Goal: Task Accomplishment & Management: Use online tool/utility

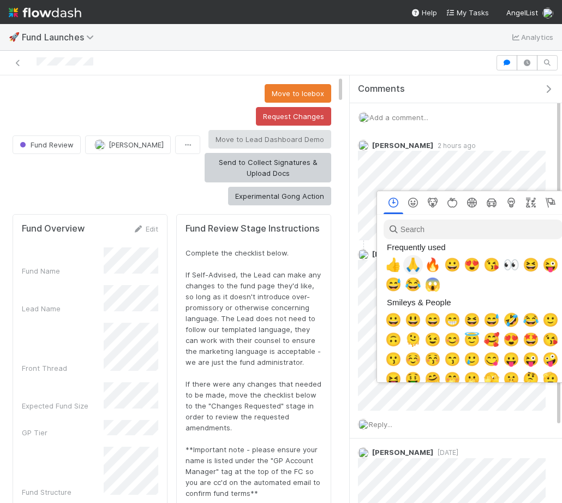
click at [413, 259] on span "🙏" at bounding box center [413, 264] width 16 height 15
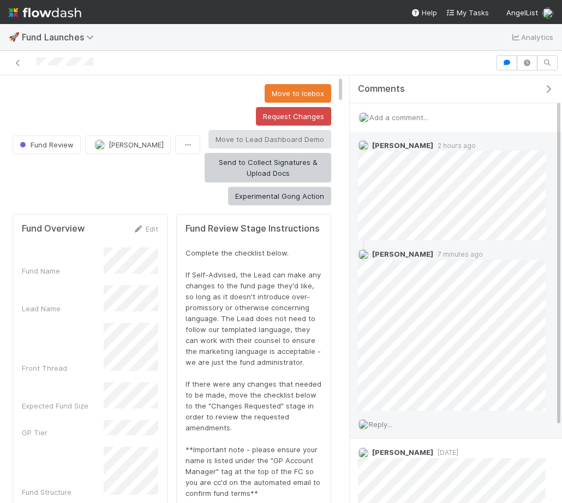
click at [380, 420] on span "Reply..." at bounding box center [380, 424] width 23 height 9
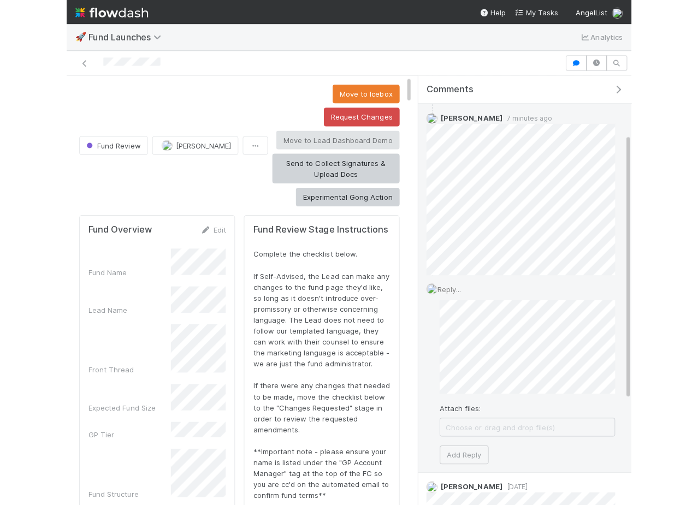
scroll to position [136, 0]
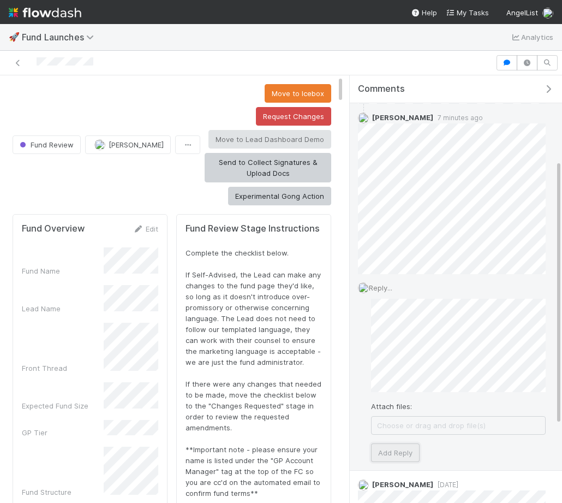
click at [403, 451] on button "Add Reply" at bounding box center [395, 452] width 49 height 19
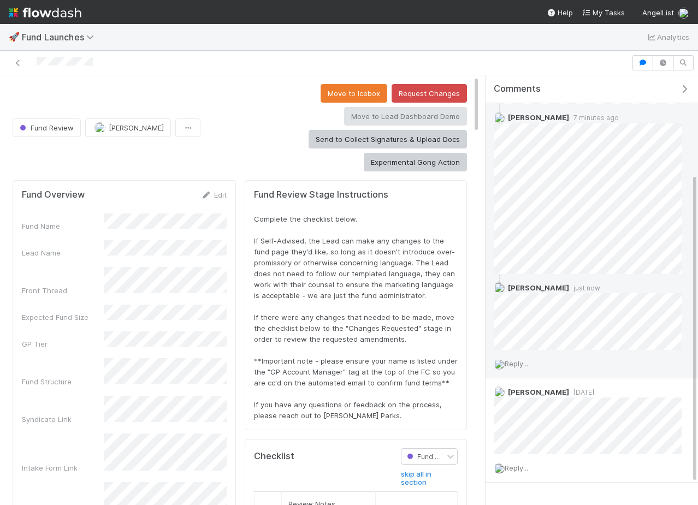
click at [562, 80] on div "Comments" at bounding box center [591, 89] width 212 height 28
click at [562, 85] on icon "button" at bounding box center [684, 89] width 11 height 9
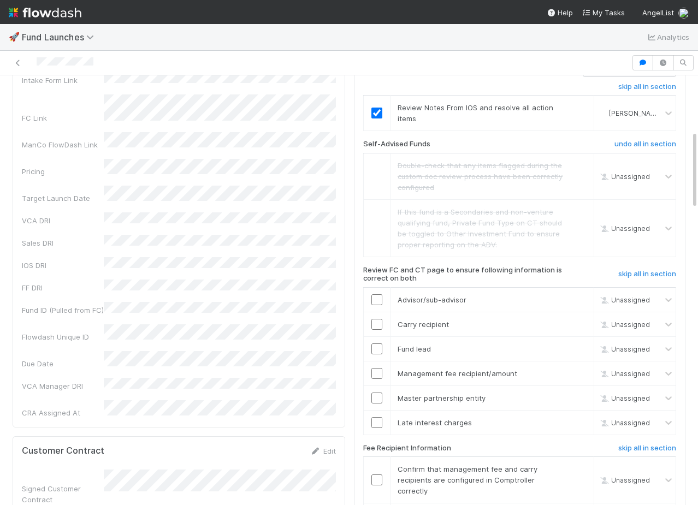
scroll to position [301, 0]
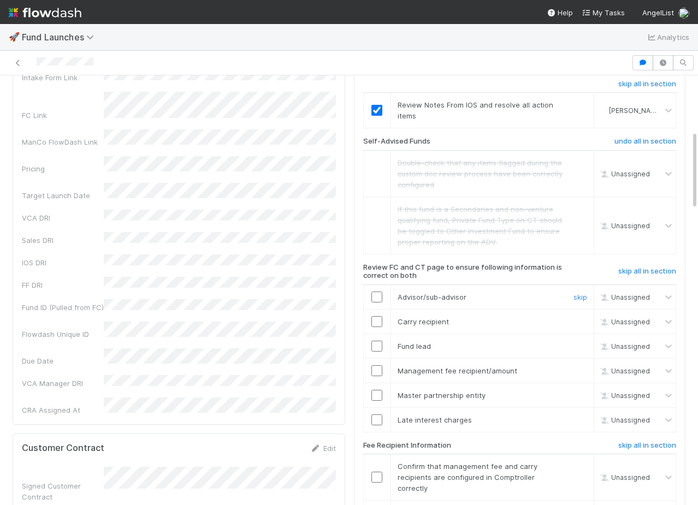
click at [377, 292] on input "checkbox" at bounding box center [376, 297] width 11 height 11
click at [372, 390] on input "checkbox" at bounding box center [376, 395] width 11 height 11
click at [562, 415] on link "skip" at bounding box center [580, 419] width 14 height 9
click at [377, 316] on input "checkbox" at bounding box center [376, 321] width 11 height 11
click at [378, 341] on input "checkbox" at bounding box center [376, 346] width 11 height 11
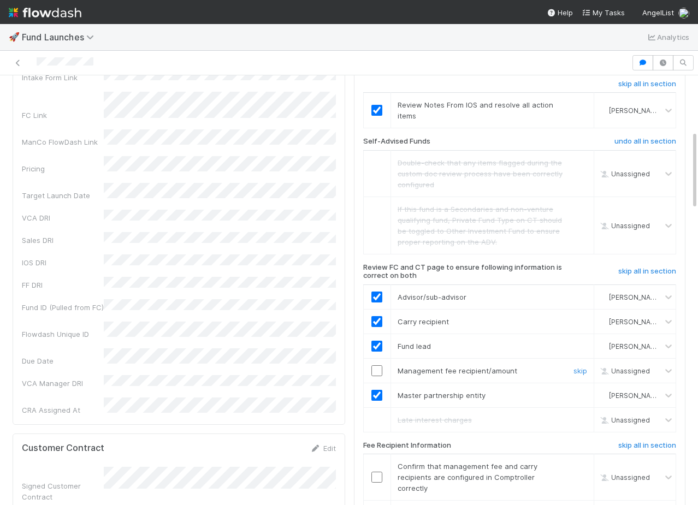
click at [381, 365] on input "checkbox" at bounding box center [376, 370] width 11 height 11
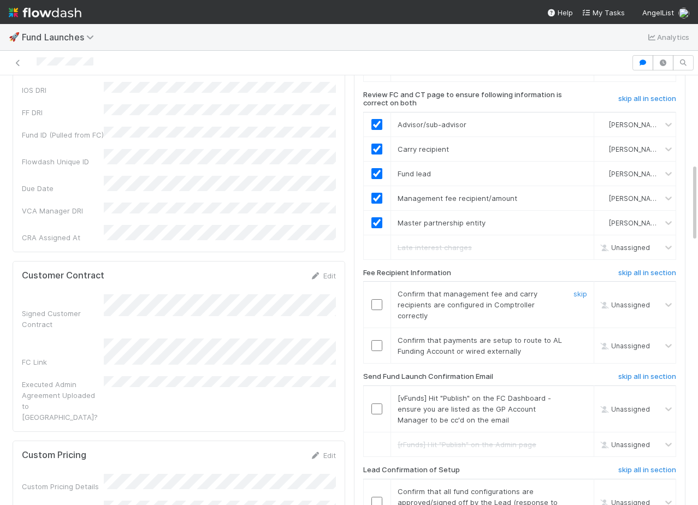
scroll to position [482, 0]
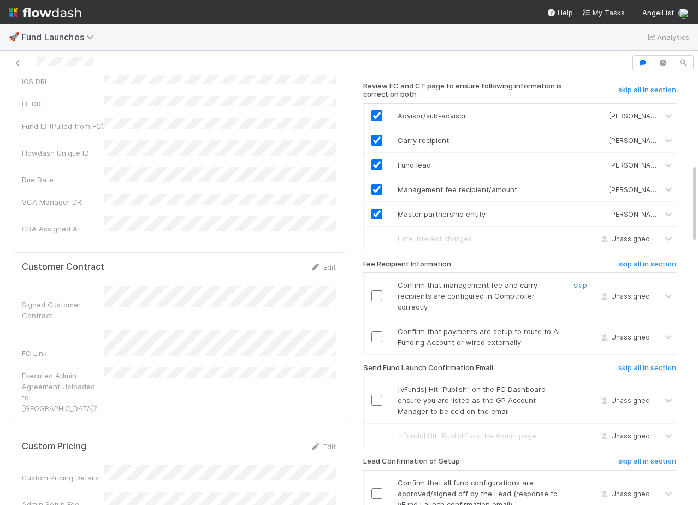
click at [382, 290] on input "checkbox" at bounding box center [376, 295] width 11 height 11
click at [379, 331] on input "checkbox" at bounding box center [376, 336] width 11 height 11
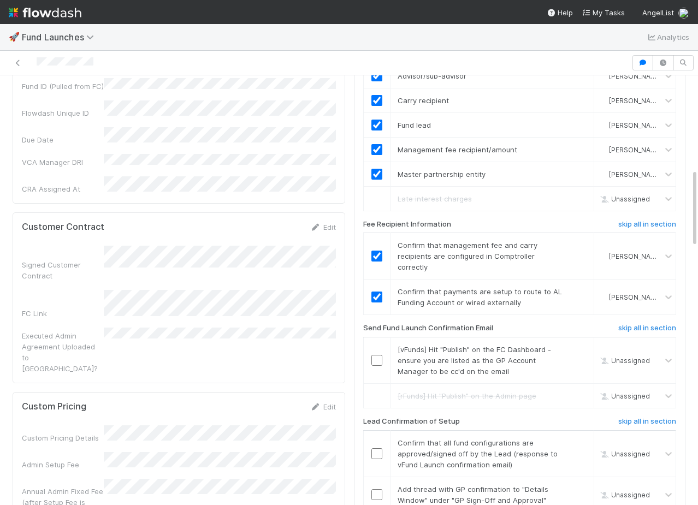
scroll to position [526, 0]
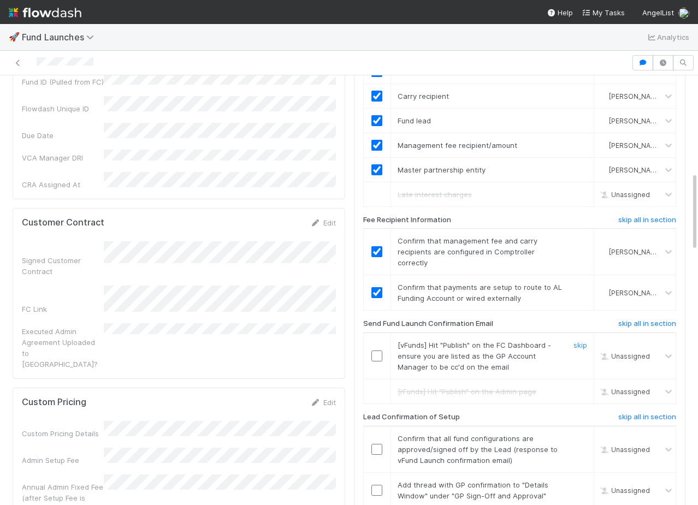
click at [376, 350] on input "checkbox" at bounding box center [376, 355] width 11 height 11
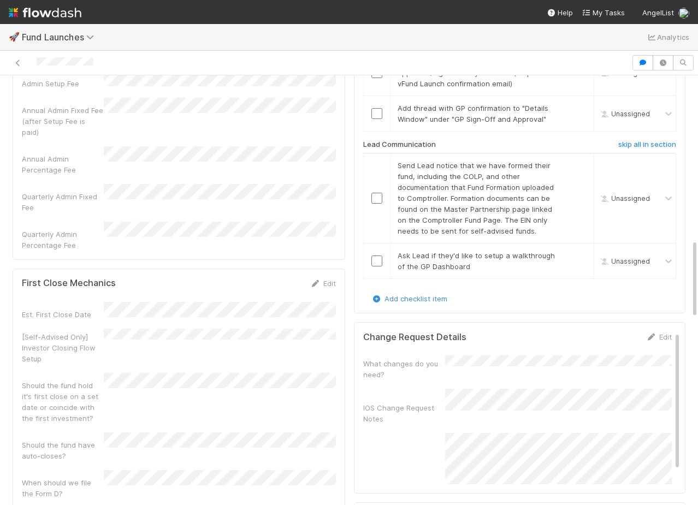
scroll to position [902, 0]
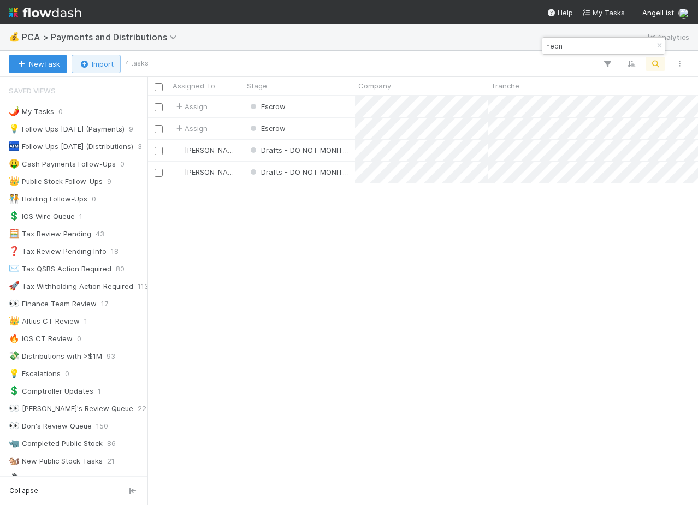
scroll to position [408, 550]
click at [106, 38] on span "PCA > Payments and Distributions" at bounding box center [102, 37] width 160 height 11
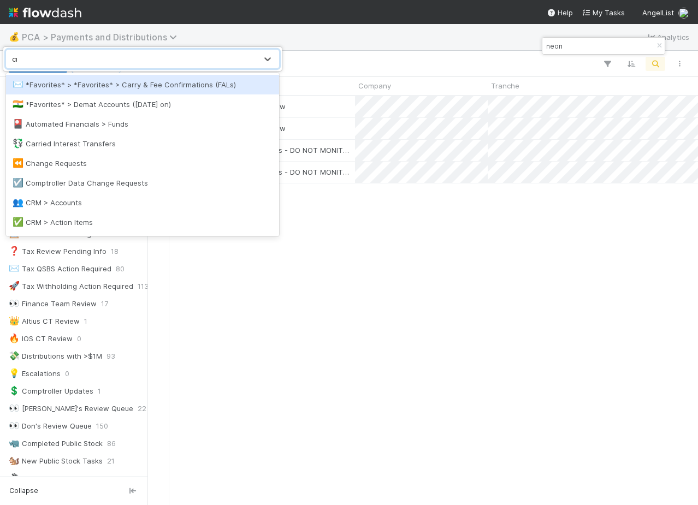
type input "crm"
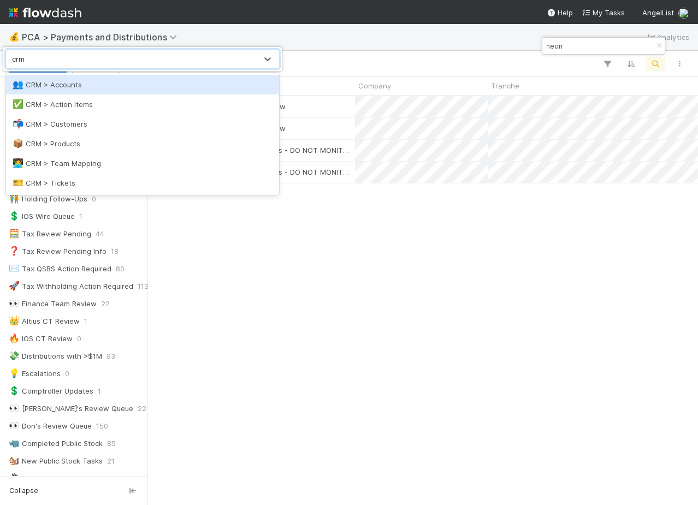
click at [134, 79] on div "👥 CRM > Accounts" at bounding box center [142, 85] width 273 height 20
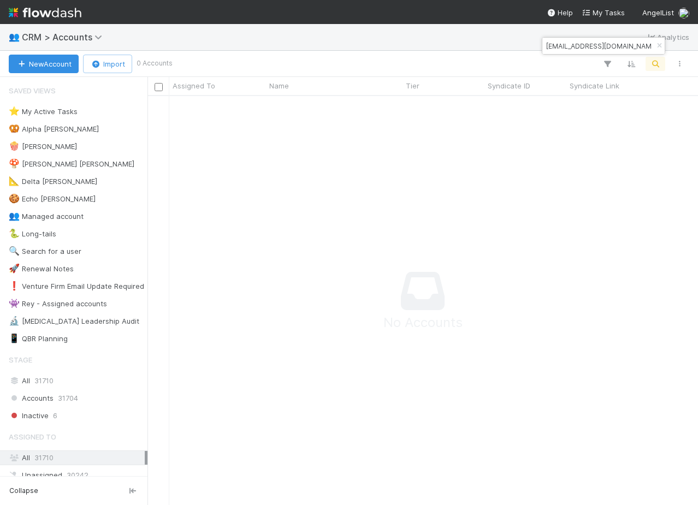
scroll to position [408, 550]
click at [613, 41] on input "dubai.mandzukic106@gmail.com" at bounding box center [598, 45] width 109 height 13
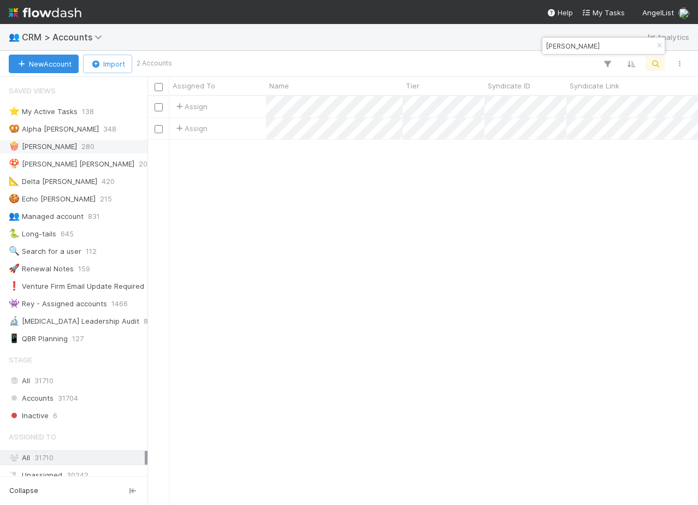
type input "nick soman"
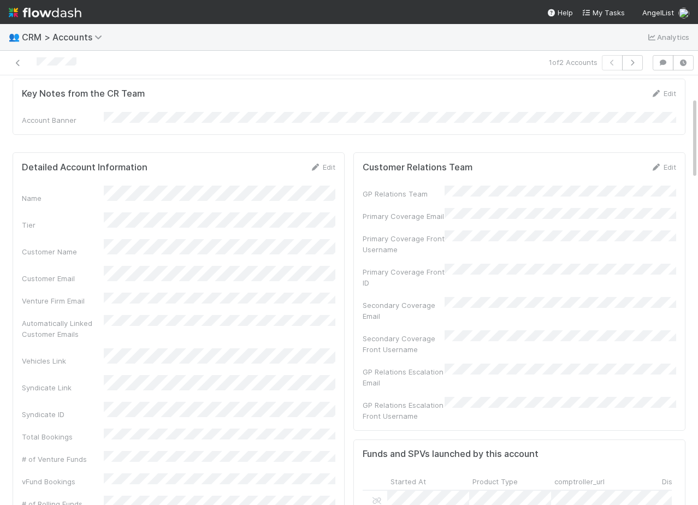
scroll to position [81, 0]
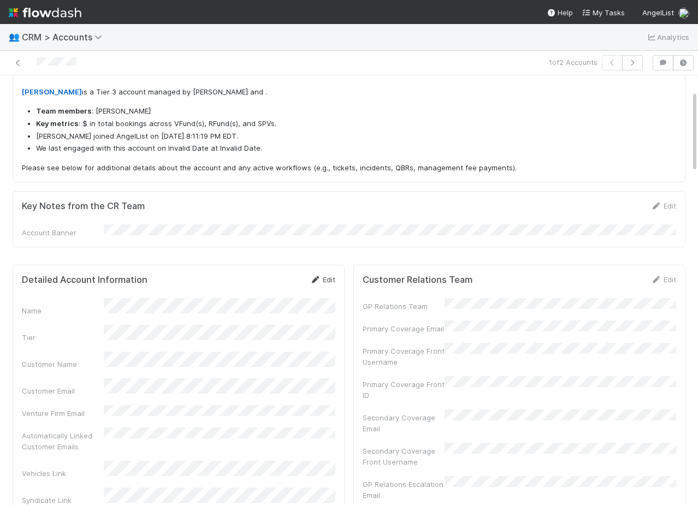
click at [323, 275] on link "Edit" at bounding box center [323, 279] width 26 height 9
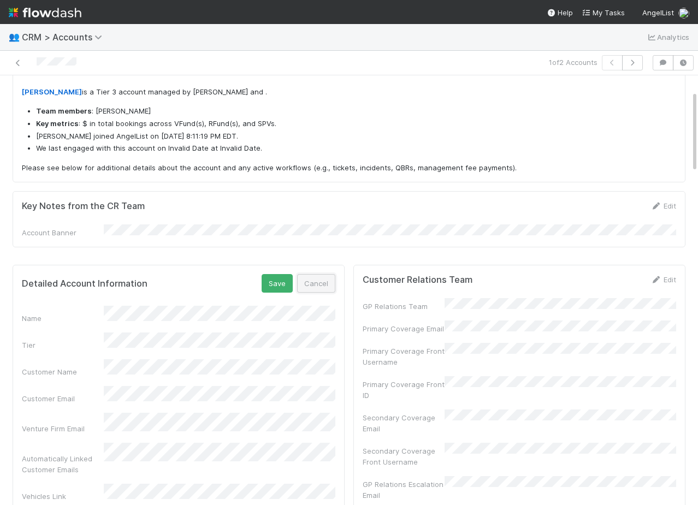
click at [324, 284] on button "Cancel" at bounding box center [316, 283] width 38 height 19
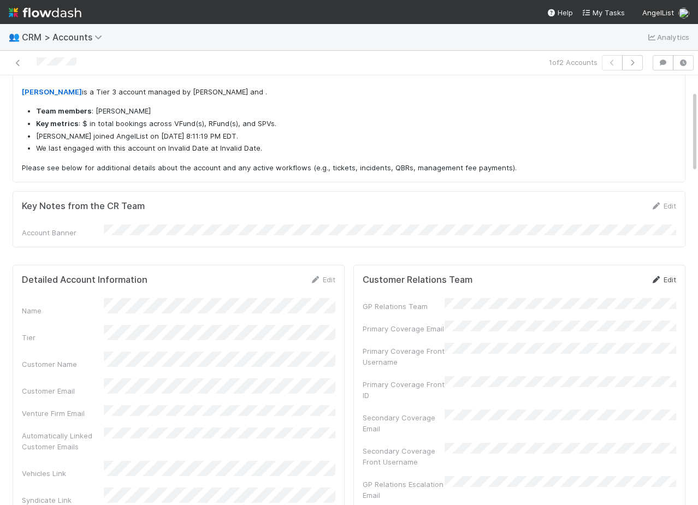
click at [661, 280] on link "Edit" at bounding box center [663, 279] width 26 height 9
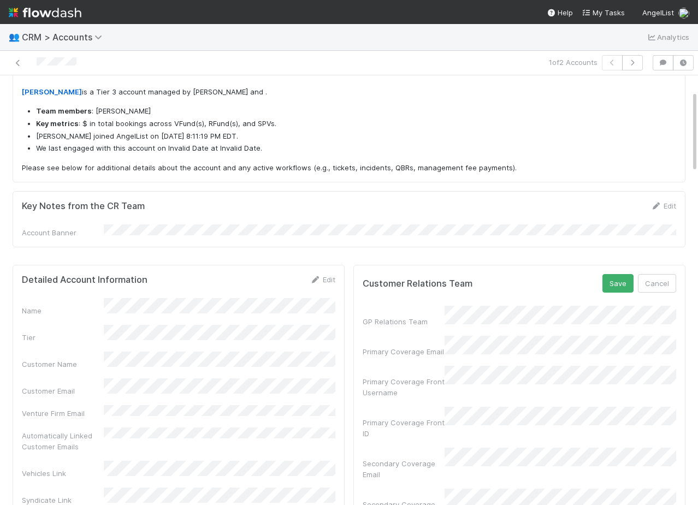
click at [474, 349] on div "GP Relations Team Primary Coverage Email Primary Coverage Front Username Primar…" at bounding box center [518, 454] width 313 height 297
click at [602, 274] on button "Save" at bounding box center [617, 283] width 31 height 19
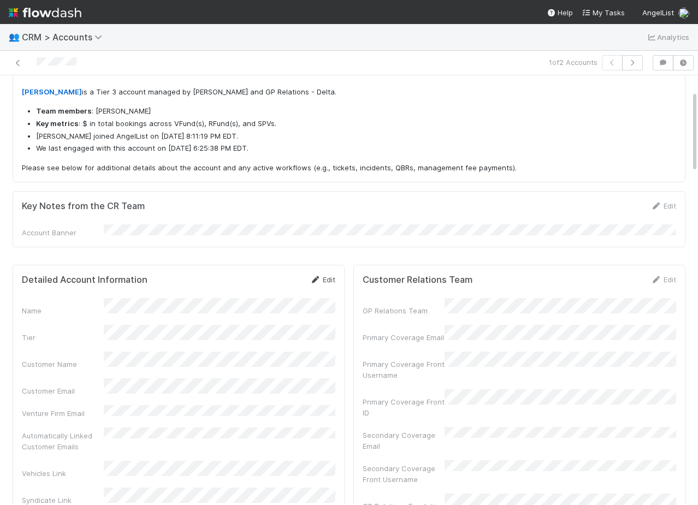
click at [321, 277] on link "Edit" at bounding box center [323, 279] width 26 height 9
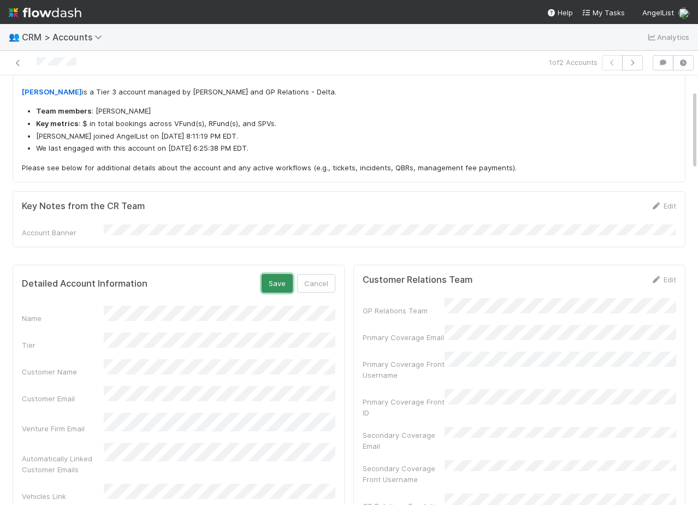
click at [272, 286] on button "Save" at bounding box center [276, 283] width 31 height 19
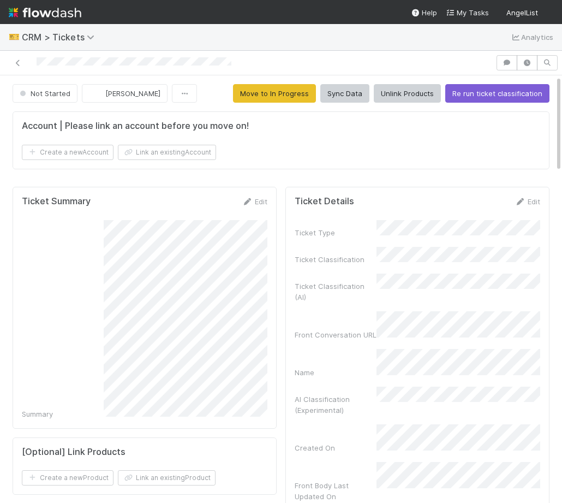
click at [182, 144] on form "Account | Please link an account before you move on! Create a new Account Link …" at bounding box center [281, 140] width 519 height 39
click at [182, 146] on button "Link an existing Account" at bounding box center [167, 152] width 98 height 15
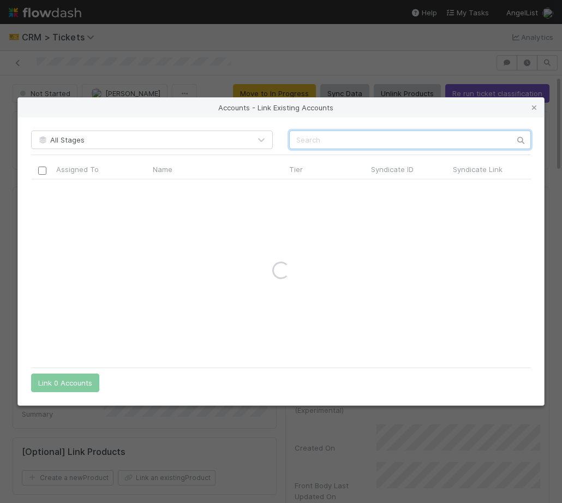
click at [370, 143] on input "text" at bounding box center [410, 139] width 242 height 19
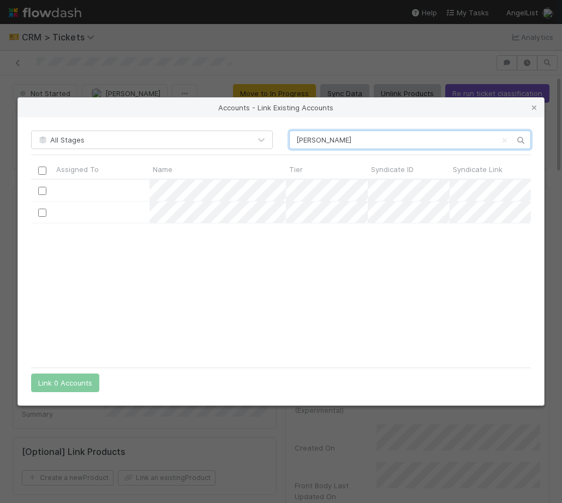
scroll to position [182, 500]
type input "nick som"
click at [44, 192] on input "checkbox" at bounding box center [42, 191] width 8 height 8
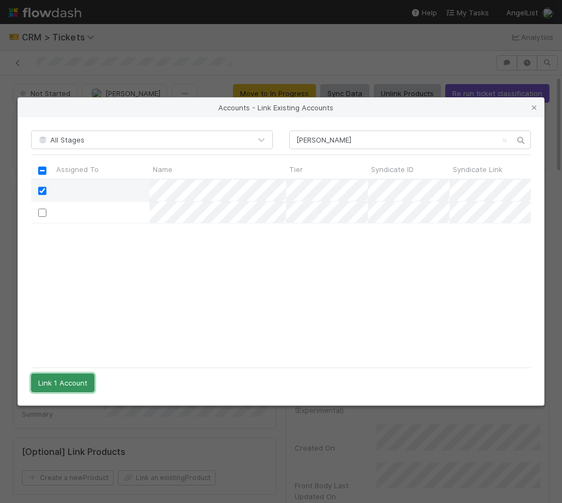
click at [76, 384] on button "Link 1 Account" at bounding box center [62, 382] width 63 height 19
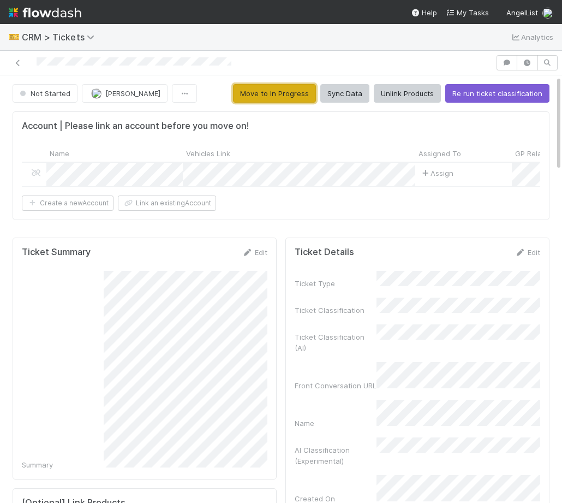
click at [268, 94] on button "Move to In Progress" at bounding box center [274, 93] width 83 height 19
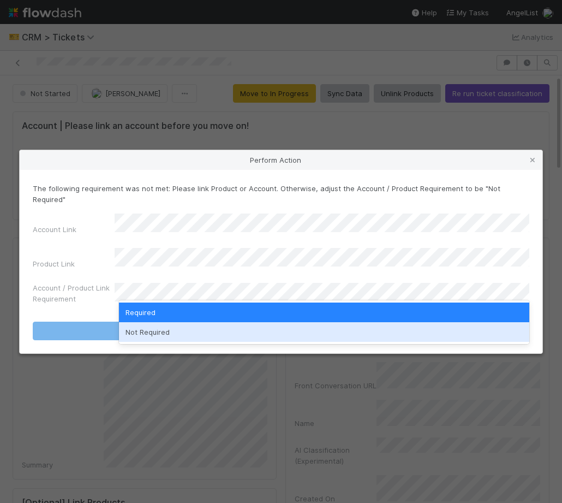
drag, startPoint x: 204, startPoint y: 321, endPoint x: 203, endPoint y: 332, distance: 11.5
click at [203, 332] on div "Required Not Required" at bounding box center [324, 322] width 411 height 44
click at [203, 332] on div "Not Required" at bounding box center [324, 332] width 411 height 20
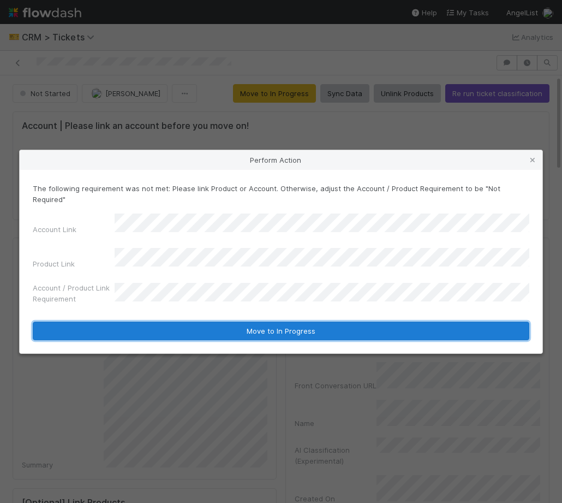
click at [202, 322] on button "Move to In Progress" at bounding box center [281, 331] width 497 height 19
